Goal: Check status: Check status

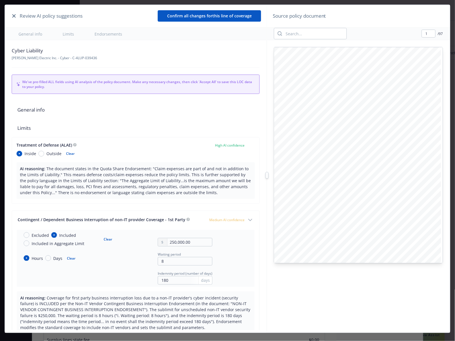
scroll to position [17, 0]
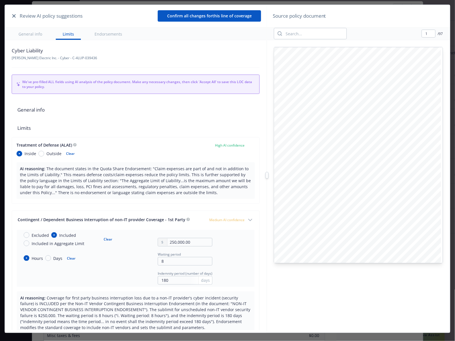
click at [16, 17] on icon "button" at bounding box center [13, 15] width 3 height 3
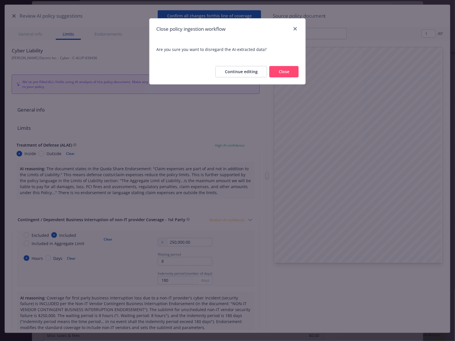
click at [287, 74] on button "Close" at bounding box center [284, 71] width 29 height 11
